Goal: Ask a question: Seek information or help from site administrators or community

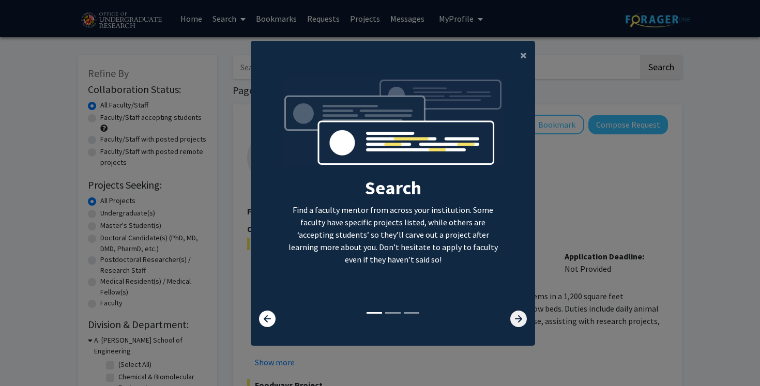
click at [522, 324] on icon at bounding box center [518, 319] width 17 height 17
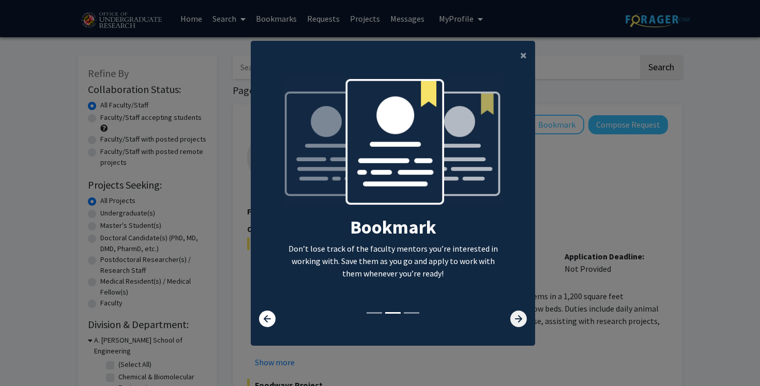
click at [522, 324] on icon at bounding box center [518, 319] width 17 height 17
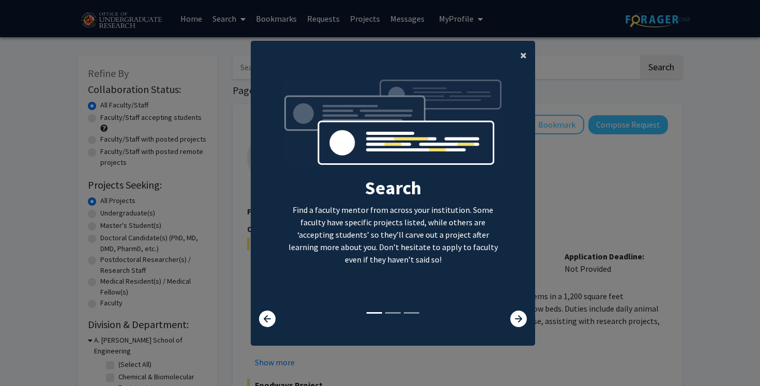
click at [524, 57] on span "×" at bounding box center [523, 55] width 7 height 16
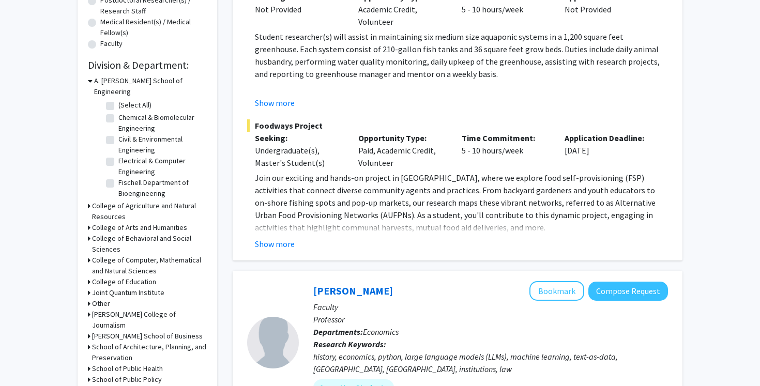
scroll to position [259, 0]
click at [88, 255] on icon at bounding box center [89, 260] width 3 height 11
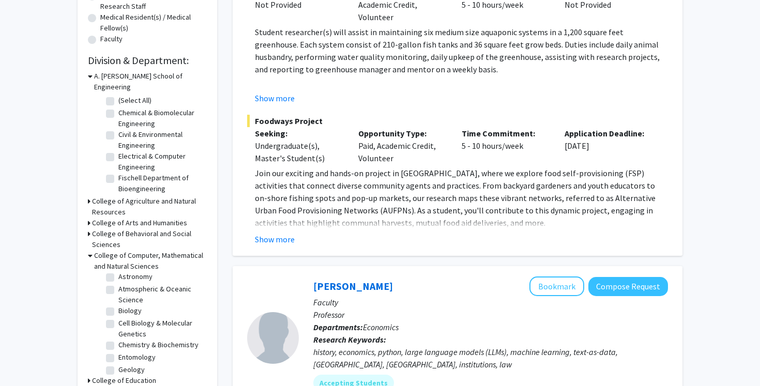
scroll to position [23, 0]
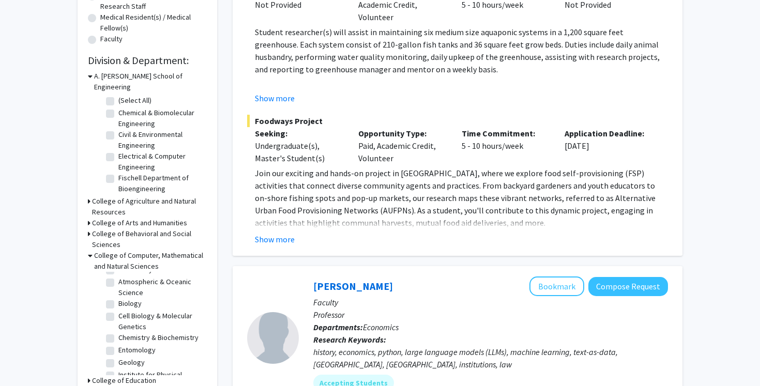
click at [118, 298] on label "Biology" at bounding box center [129, 303] width 23 height 11
click at [118, 298] on input "Biology" at bounding box center [121, 301] width 7 height 7
checkbox input "true"
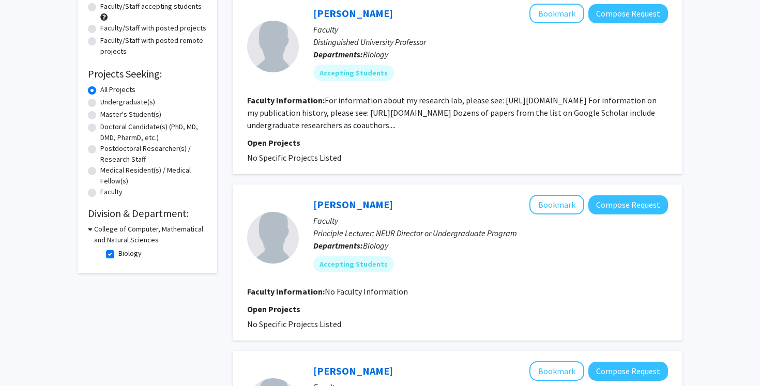
scroll to position [103, 0]
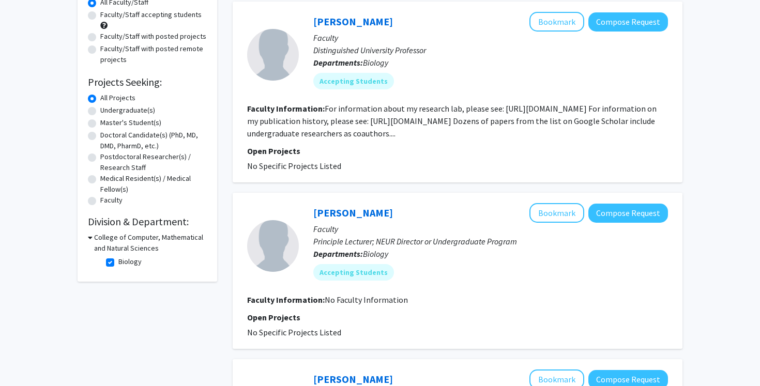
click at [118, 264] on label "Biology" at bounding box center [129, 261] width 23 height 11
click at [118, 263] on input "Biology" at bounding box center [121, 259] width 7 height 7
checkbox input "false"
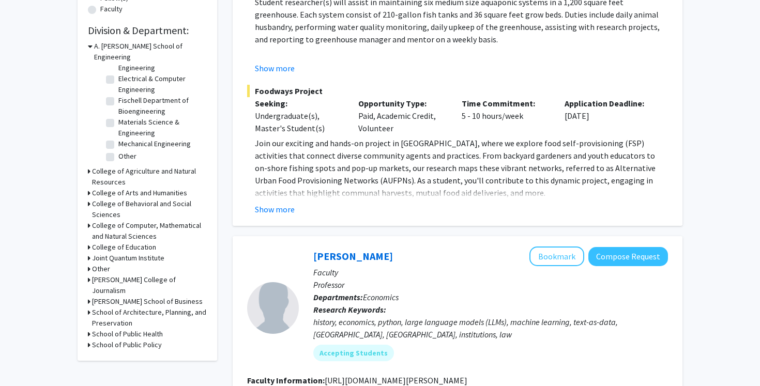
scroll to position [297, 0]
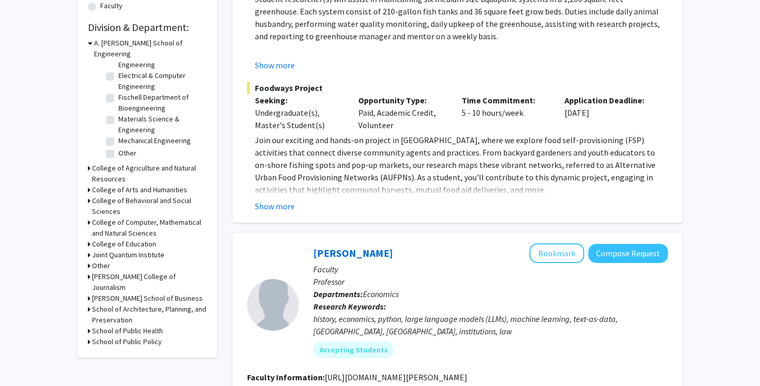
click at [87, 215] on div "Refine By Collaboration Status: Collaboration Status All Faculty/Staff Collabor…" at bounding box center [148, 58] width 140 height 600
click at [88, 217] on icon at bounding box center [89, 222] width 3 height 11
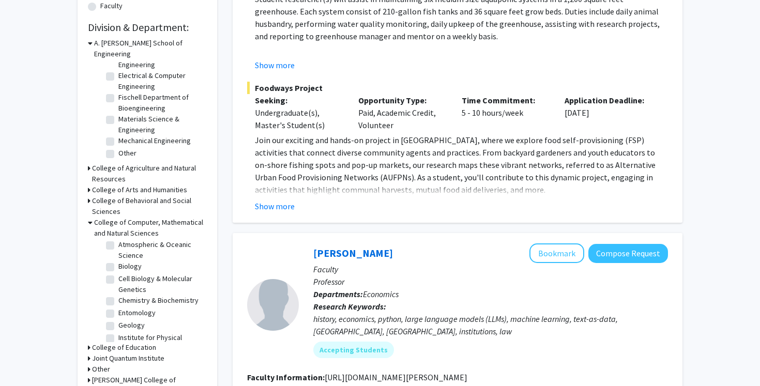
scroll to position [21, 0]
click at [118, 279] on label "Cell Biology & Molecular Genetics" at bounding box center [161, 290] width 86 height 22
click at [118, 279] on input "Cell Biology & Molecular Genetics" at bounding box center [121, 282] width 7 height 7
checkbox input "true"
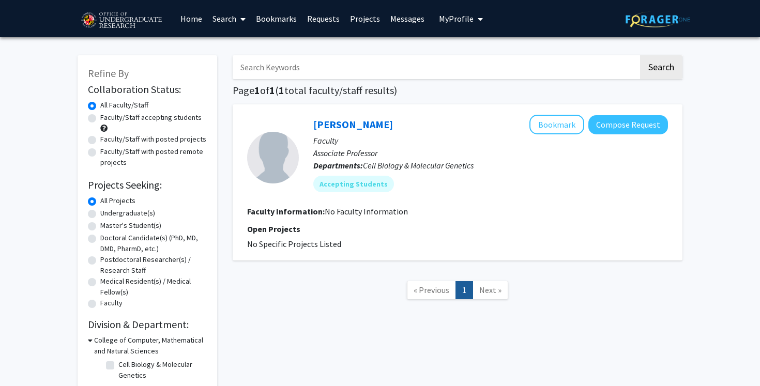
checkbox input "false"
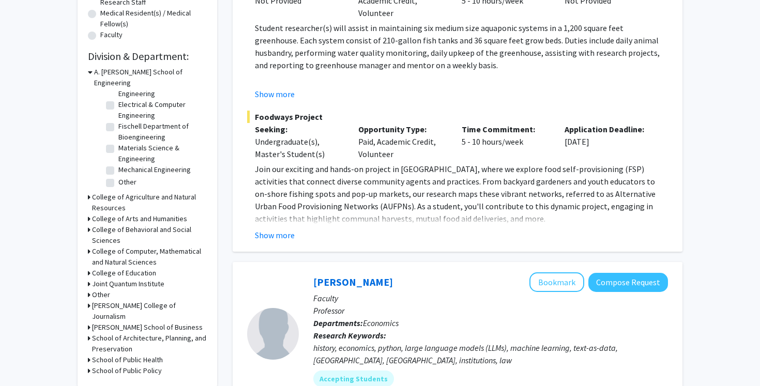
scroll to position [274, 0]
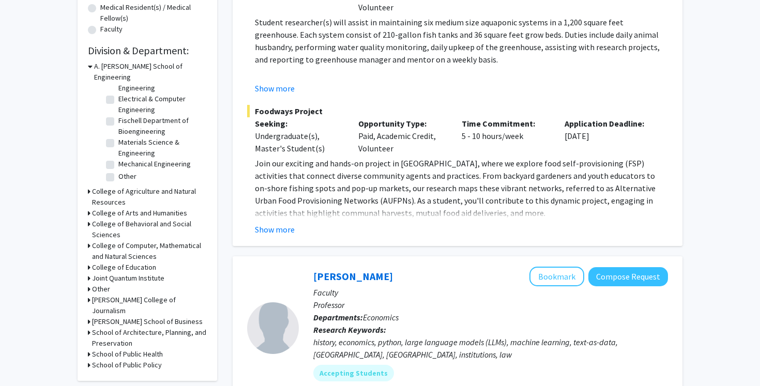
click at [88, 349] on icon at bounding box center [89, 354] width 3 height 11
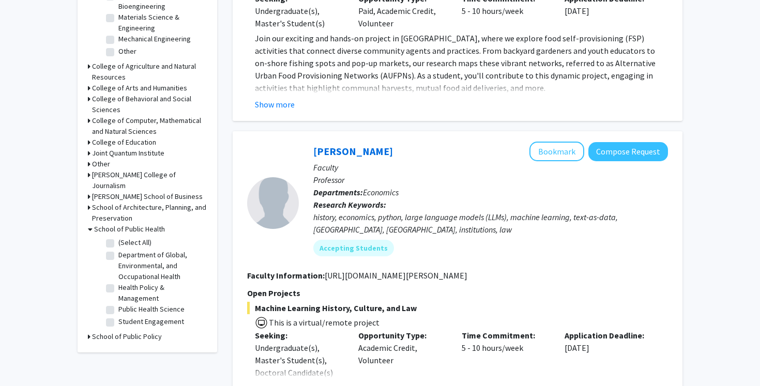
scroll to position [400, 0]
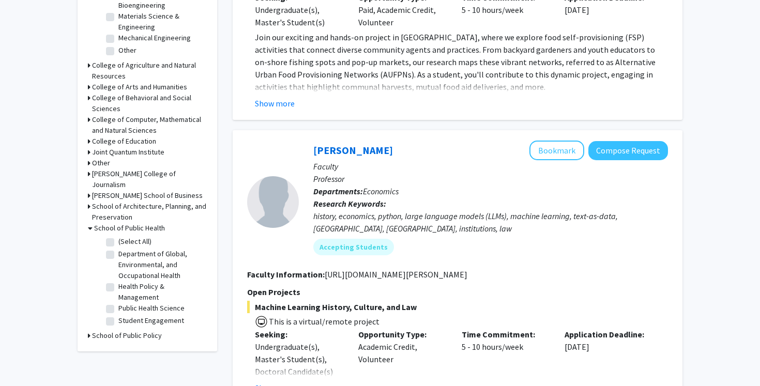
click at [118, 303] on label "Public Health Science" at bounding box center [151, 308] width 66 height 11
click at [118, 303] on input "Public Health Science" at bounding box center [121, 306] width 7 height 7
checkbox input "true"
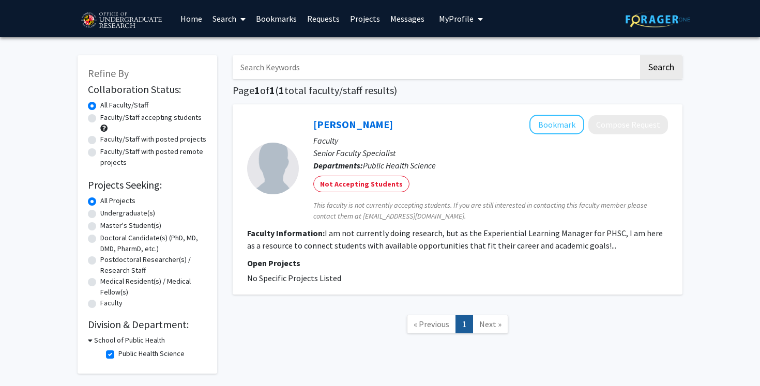
click at [118, 355] on label "Public Health Science" at bounding box center [151, 354] width 66 height 11
click at [118, 355] on input "Public Health Science" at bounding box center [121, 352] width 7 height 7
checkbox input "false"
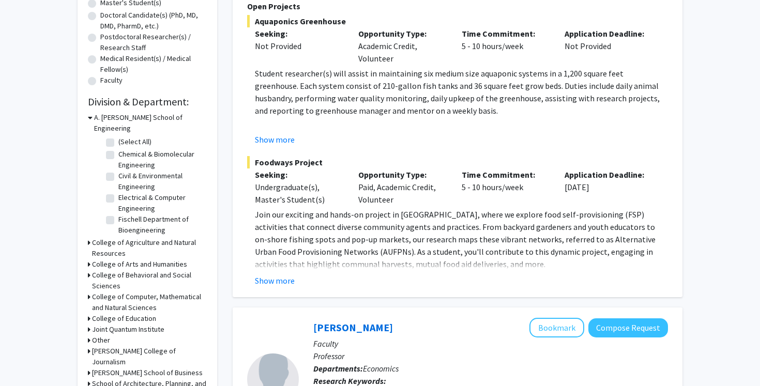
scroll to position [222, 0]
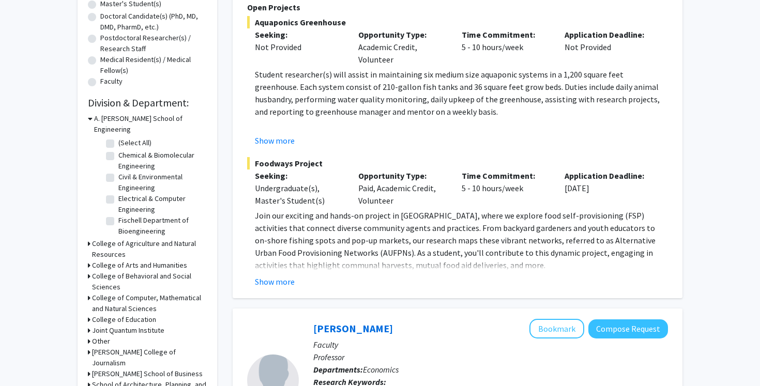
click at [89, 120] on icon at bounding box center [90, 118] width 5 height 11
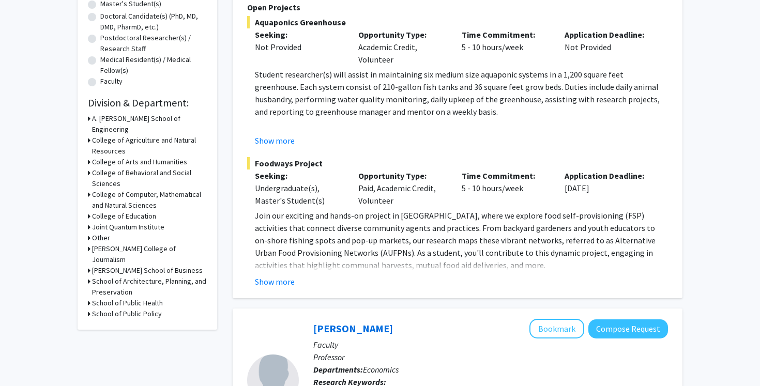
click at [88, 168] on icon at bounding box center [89, 173] width 3 height 11
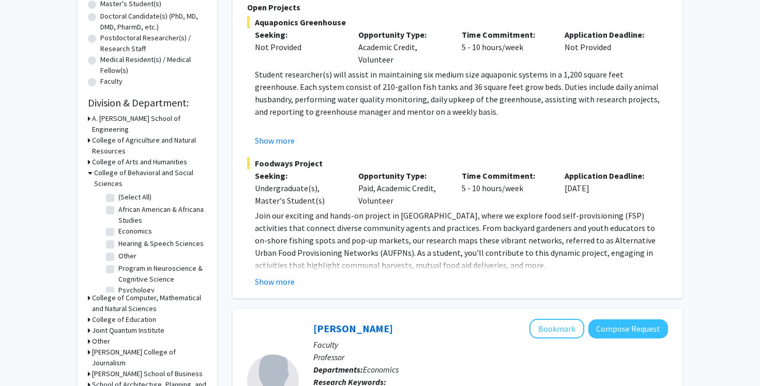
scroll to position [7, 0]
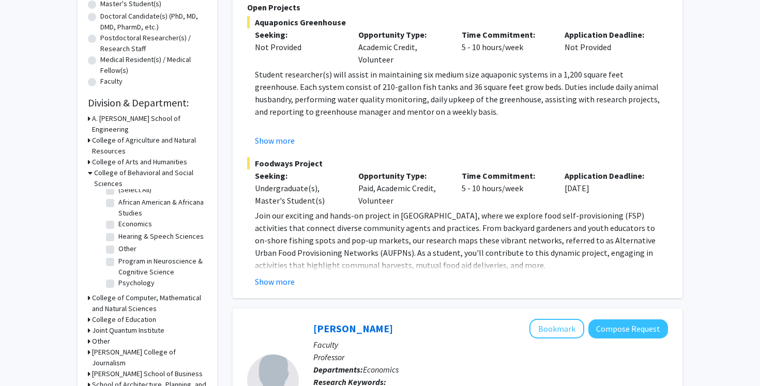
click at [118, 256] on label "Program in Neuroscience & Cognitive Science" at bounding box center [161, 267] width 86 height 22
click at [118, 256] on input "Program in Neuroscience & Cognitive Science" at bounding box center [121, 259] width 7 height 7
checkbox input "true"
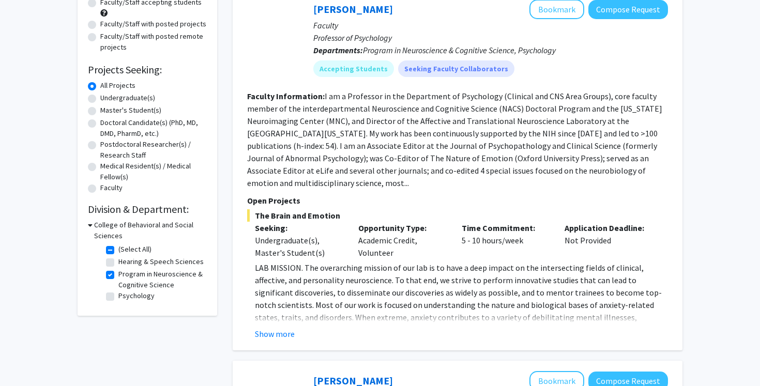
scroll to position [118, 0]
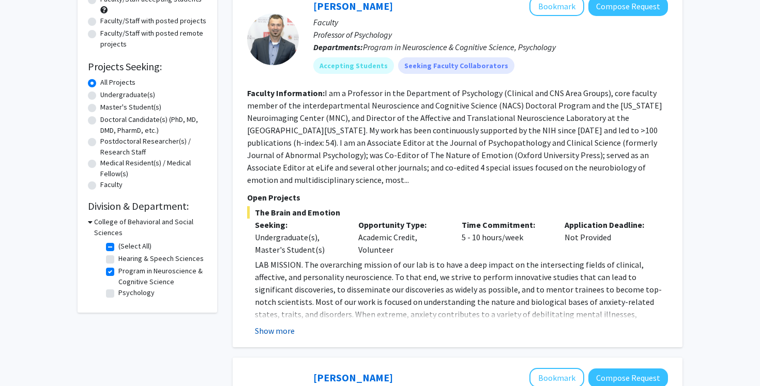
click at [275, 325] on button "Show more" at bounding box center [275, 331] width 40 height 12
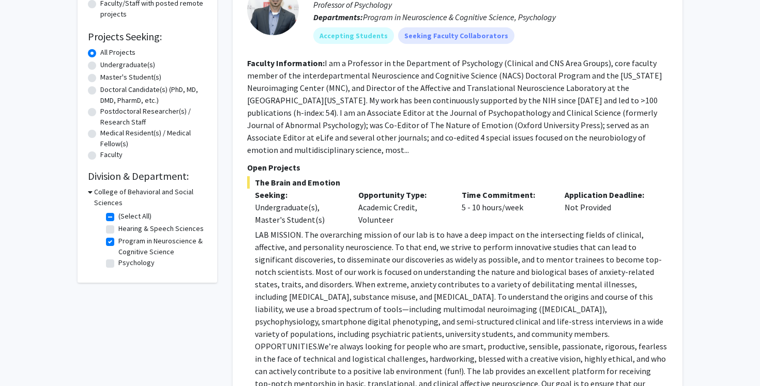
scroll to position [138, 0]
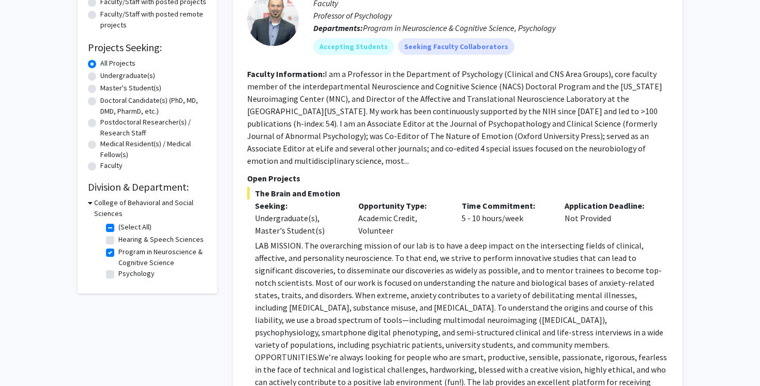
click at [118, 252] on label "Program in Neuroscience & Cognitive Science" at bounding box center [161, 258] width 86 height 22
click at [118, 252] on input "Program in Neuroscience & Cognitive Science" at bounding box center [121, 250] width 7 height 7
checkbox input "false"
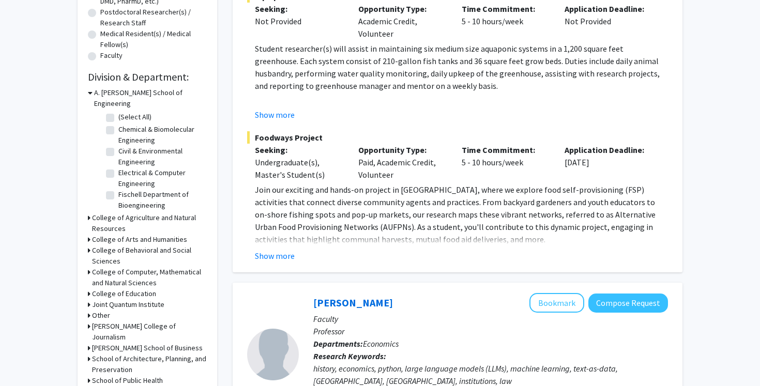
scroll to position [252, 0]
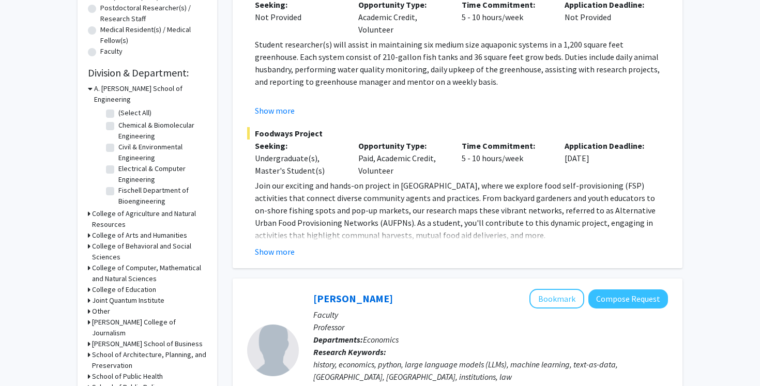
click at [89, 241] on icon at bounding box center [89, 246] width 3 height 11
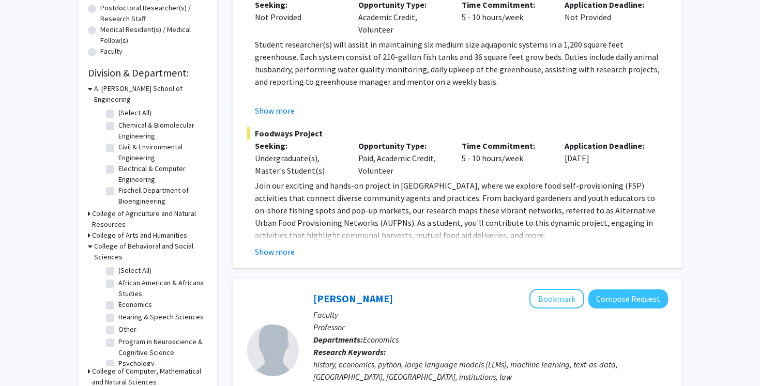
scroll to position [7, 0]
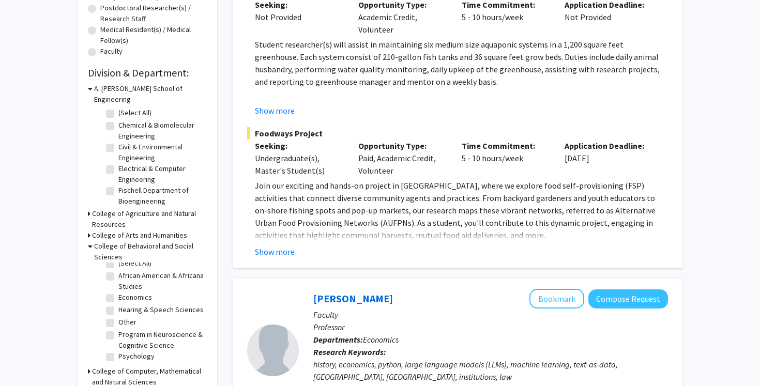
click at [118, 351] on label "Psychology" at bounding box center [136, 356] width 36 height 11
click at [118, 351] on input "Psychology" at bounding box center [121, 354] width 7 height 7
checkbox input "true"
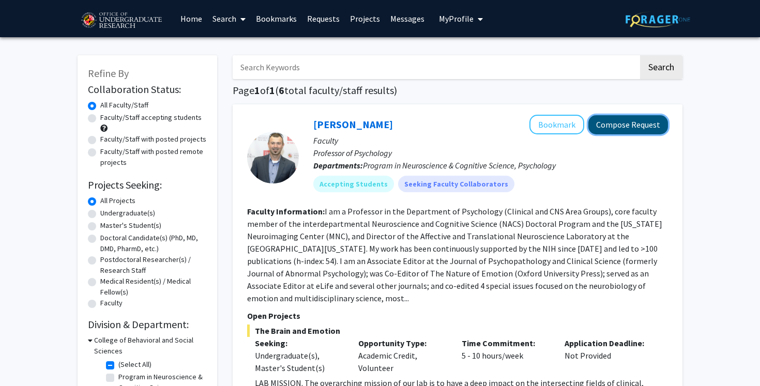
click at [643, 120] on button "Compose Request" at bounding box center [628, 124] width 80 height 19
